Goal: Information Seeking & Learning: Learn about a topic

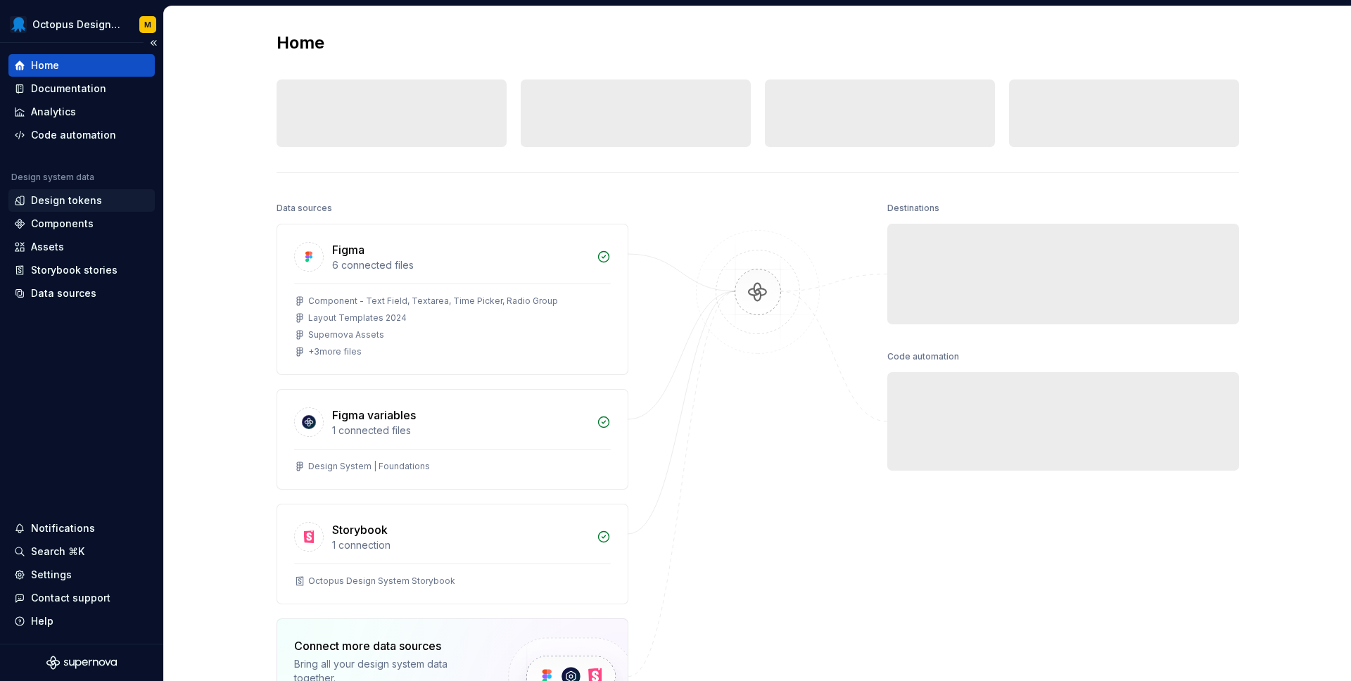
click at [97, 211] on div "Design tokens" at bounding box center [81, 200] width 146 height 23
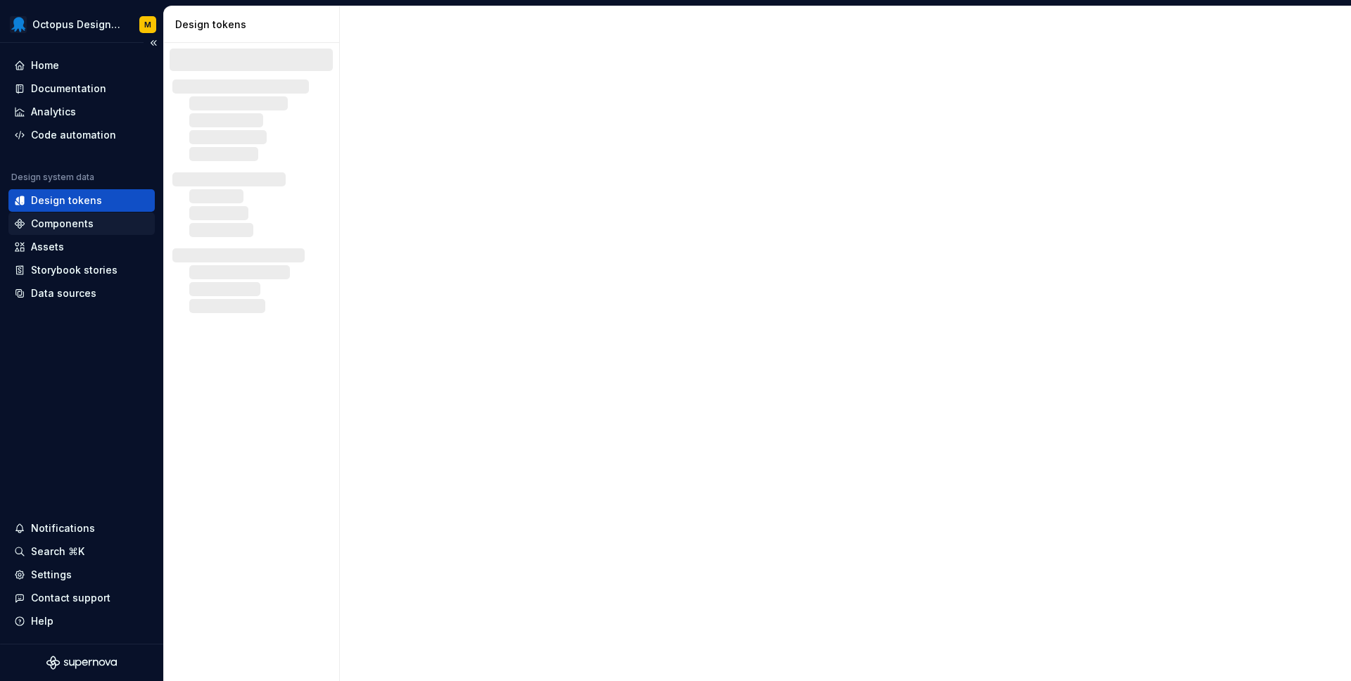
click at [93, 222] on div "Components" at bounding box center [81, 224] width 135 height 14
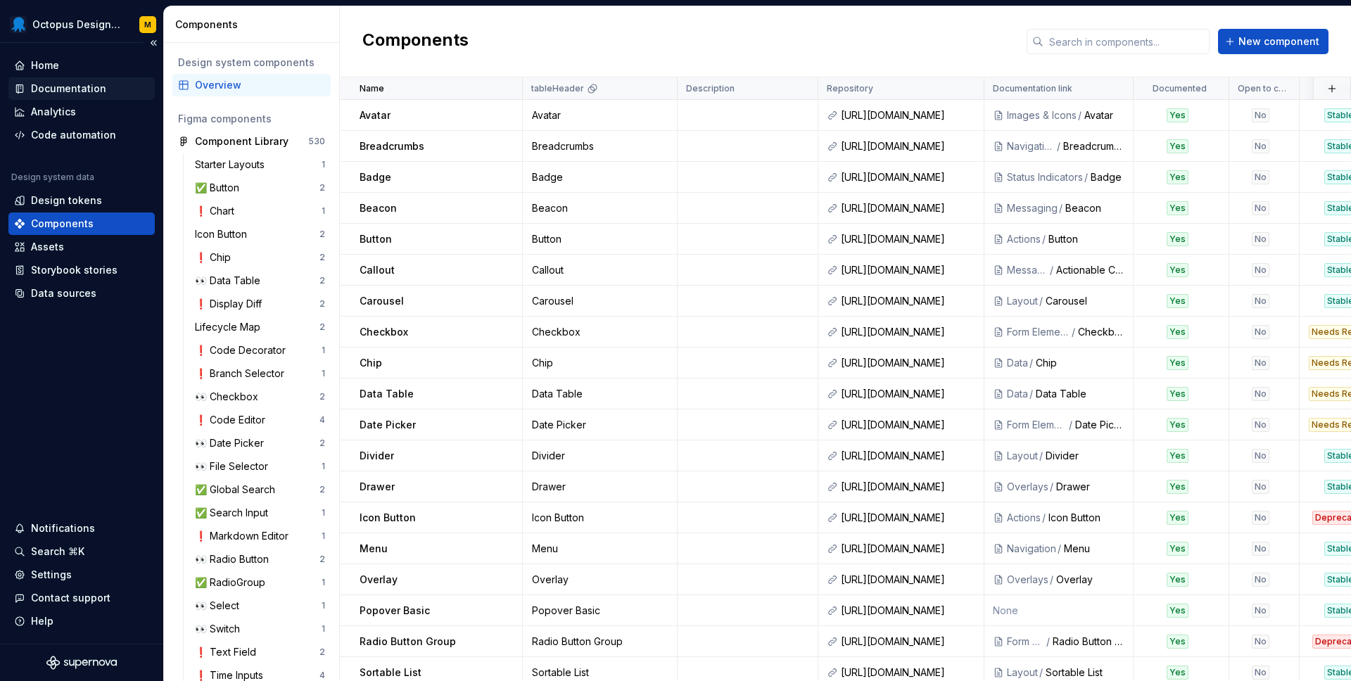
click at [76, 88] on div "Documentation" at bounding box center [68, 89] width 75 height 14
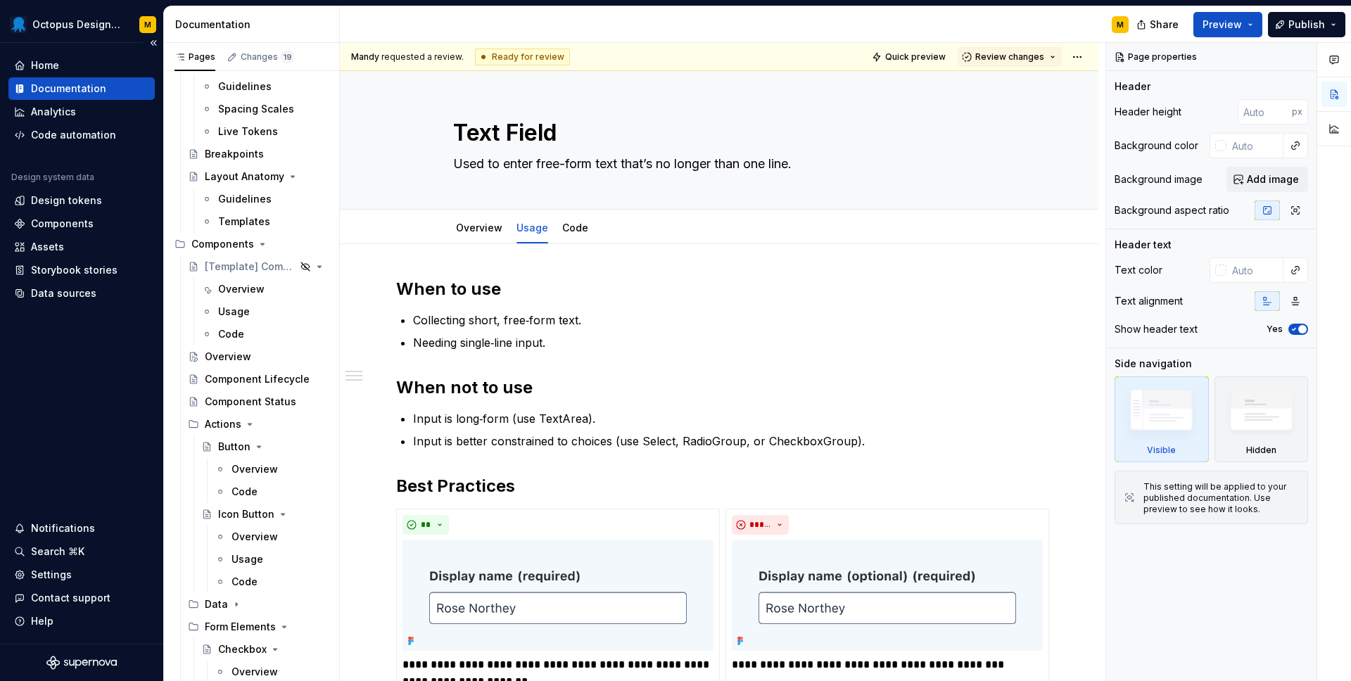
scroll to position [391, 0]
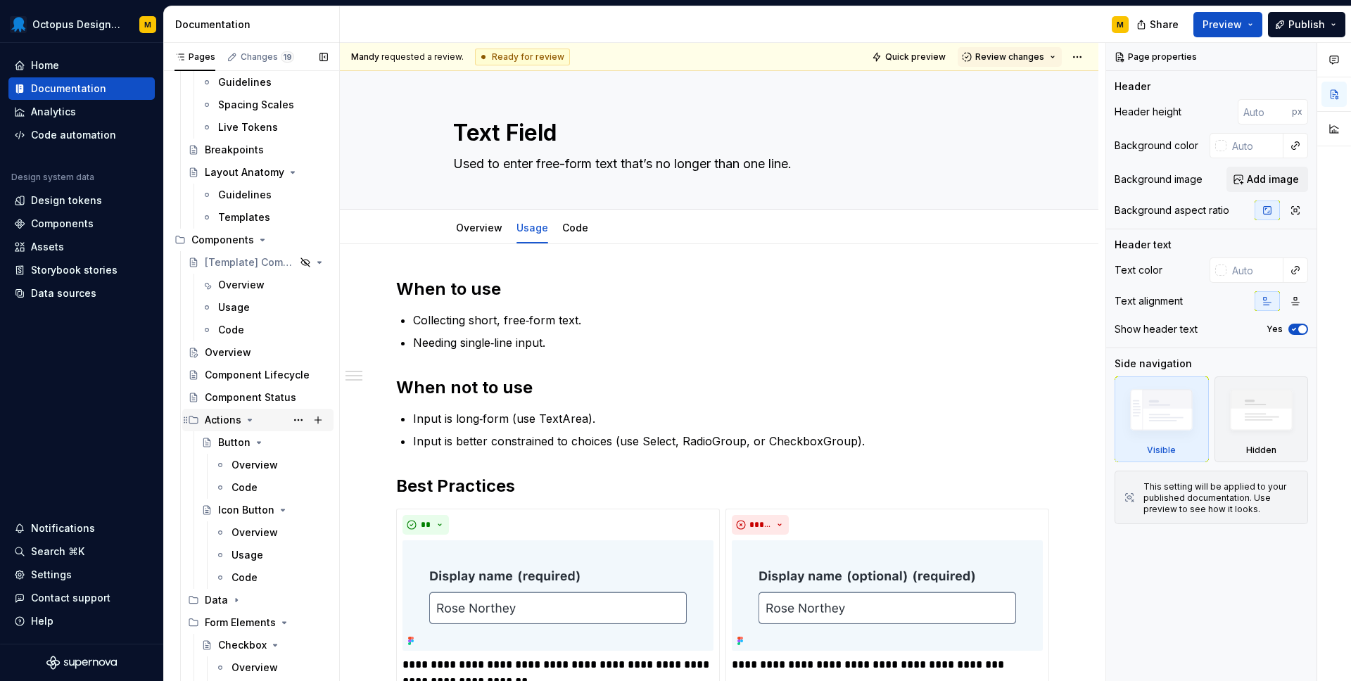
click at [251, 421] on icon "Page tree" at bounding box center [249, 419] width 11 height 11
click at [260, 243] on icon "Page tree" at bounding box center [262, 239] width 11 height 11
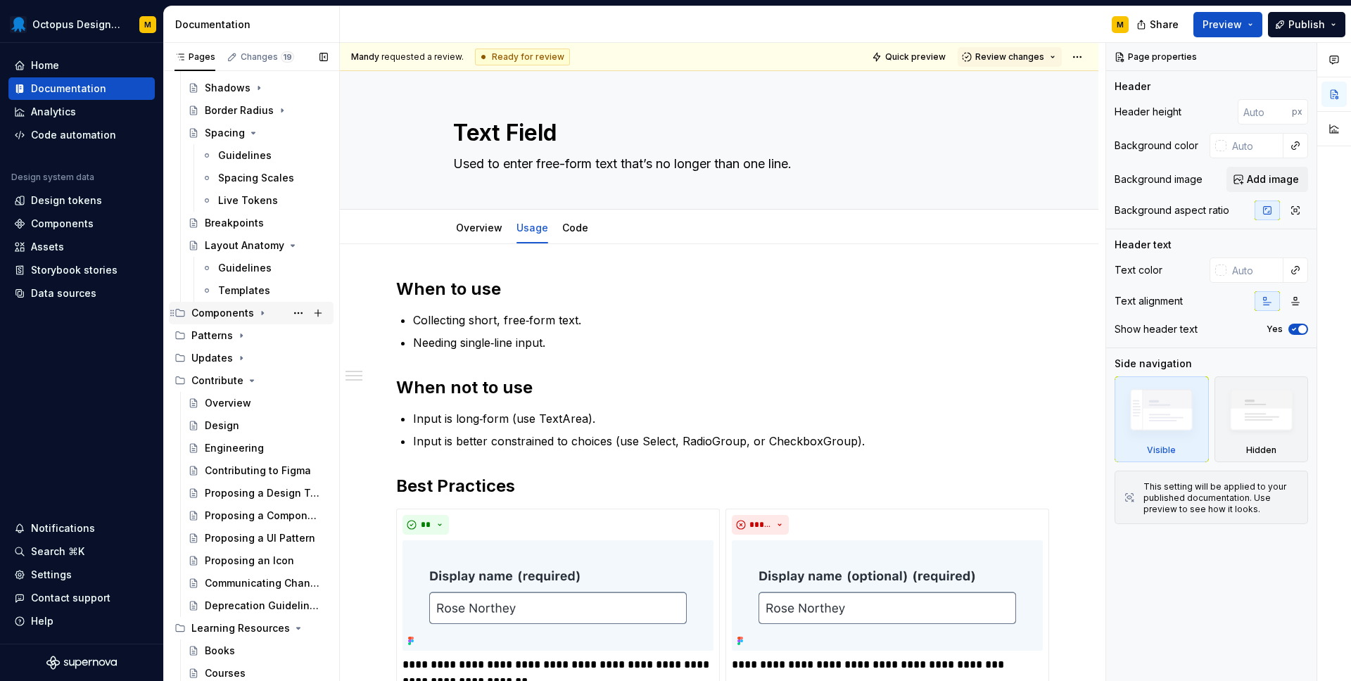
scroll to position [318, 0]
type textarea "*"
